Goal: Task Accomplishment & Management: Manage account settings

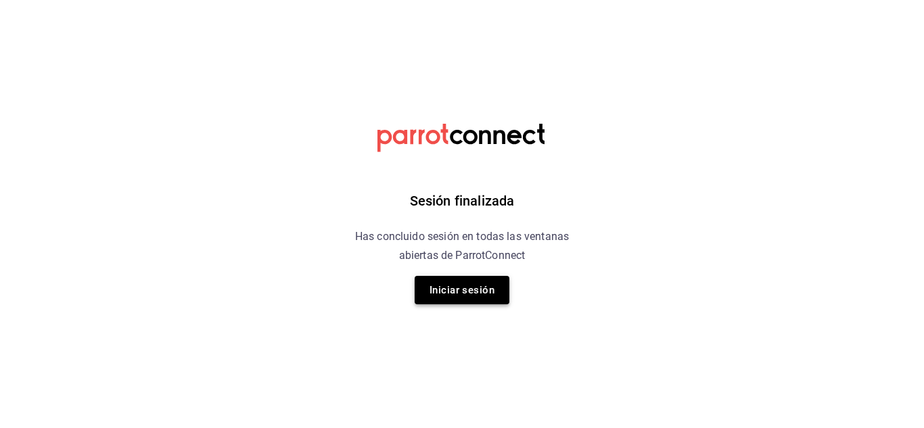
click at [457, 287] on button "Iniciar sesión" at bounding box center [462, 290] width 95 height 28
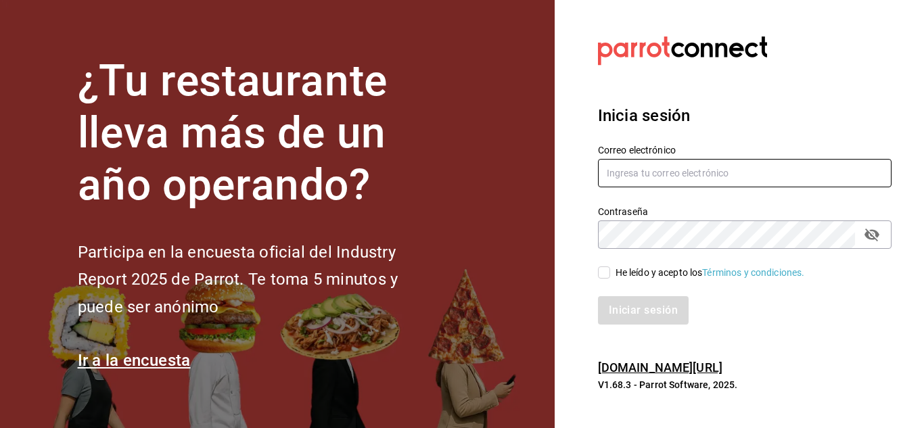
type input "[EMAIL_ADDRESS][DOMAIN_NAME]"
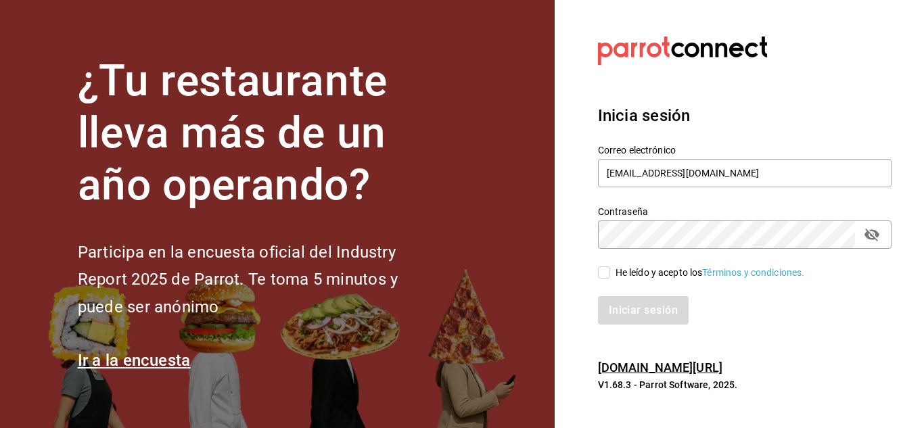
click at [605, 276] on input "He leído y acepto los Términos y condiciones." at bounding box center [604, 272] width 12 height 12
checkbox input "true"
click at [641, 312] on button "Iniciar sesión" at bounding box center [644, 310] width 92 height 28
